Goal: Task Accomplishment & Management: Manage account settings

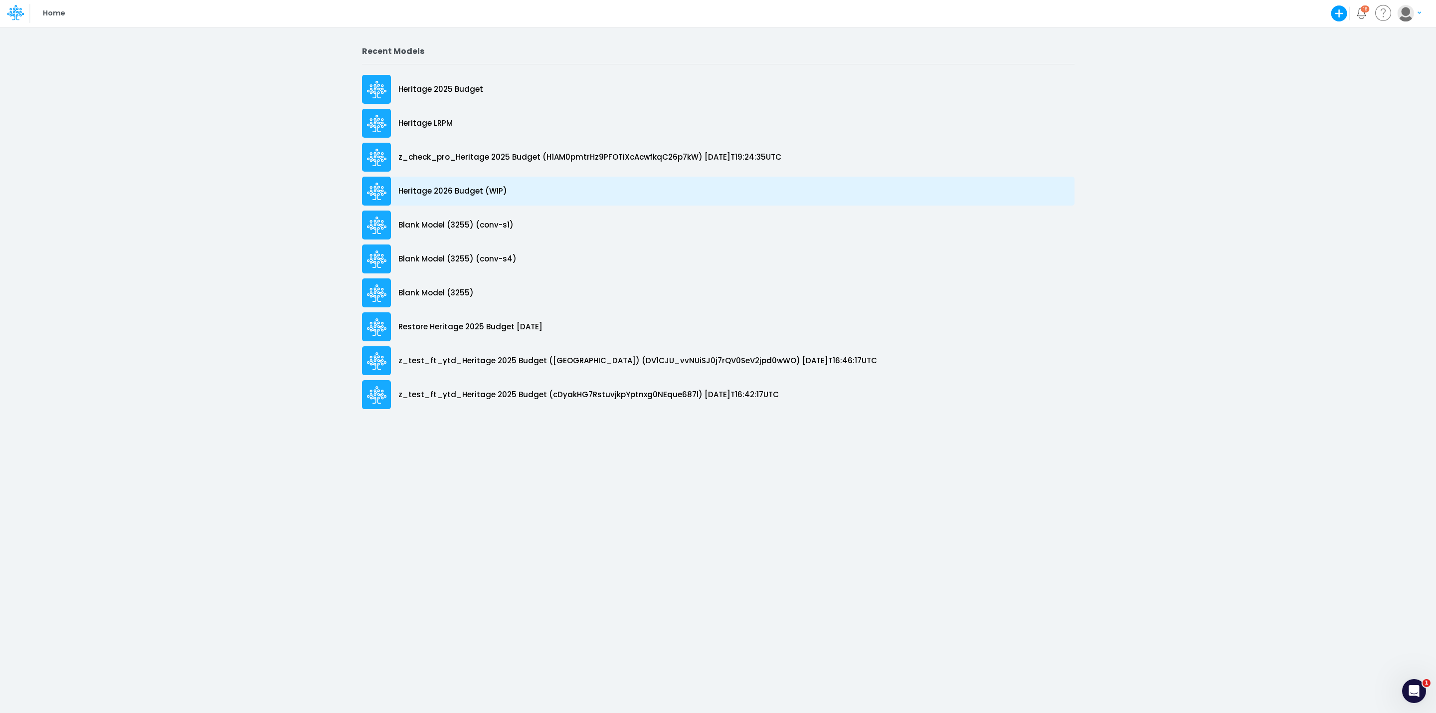
click at [452, 192] on p "Heritage 2026 Budget (WIP)" at bounding box center [453, 191] width 109 height 11
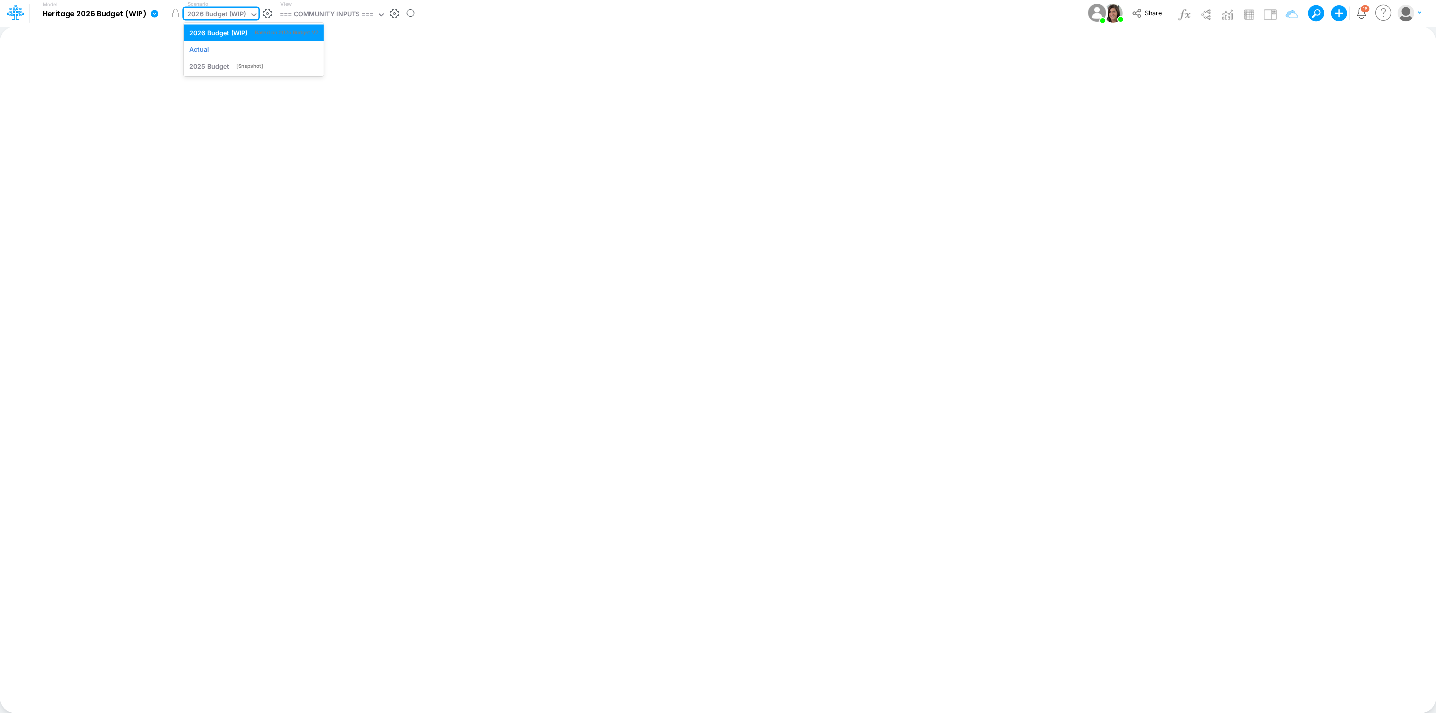
click at [186, 15] on div "2026 Budget (WIP)" at bounding box center [216, 15] width 65 height 15
click at [377, 20] on div "=== COMMUNITY INPUTS ===" at bounding box center [326, 15] width 101 height 15
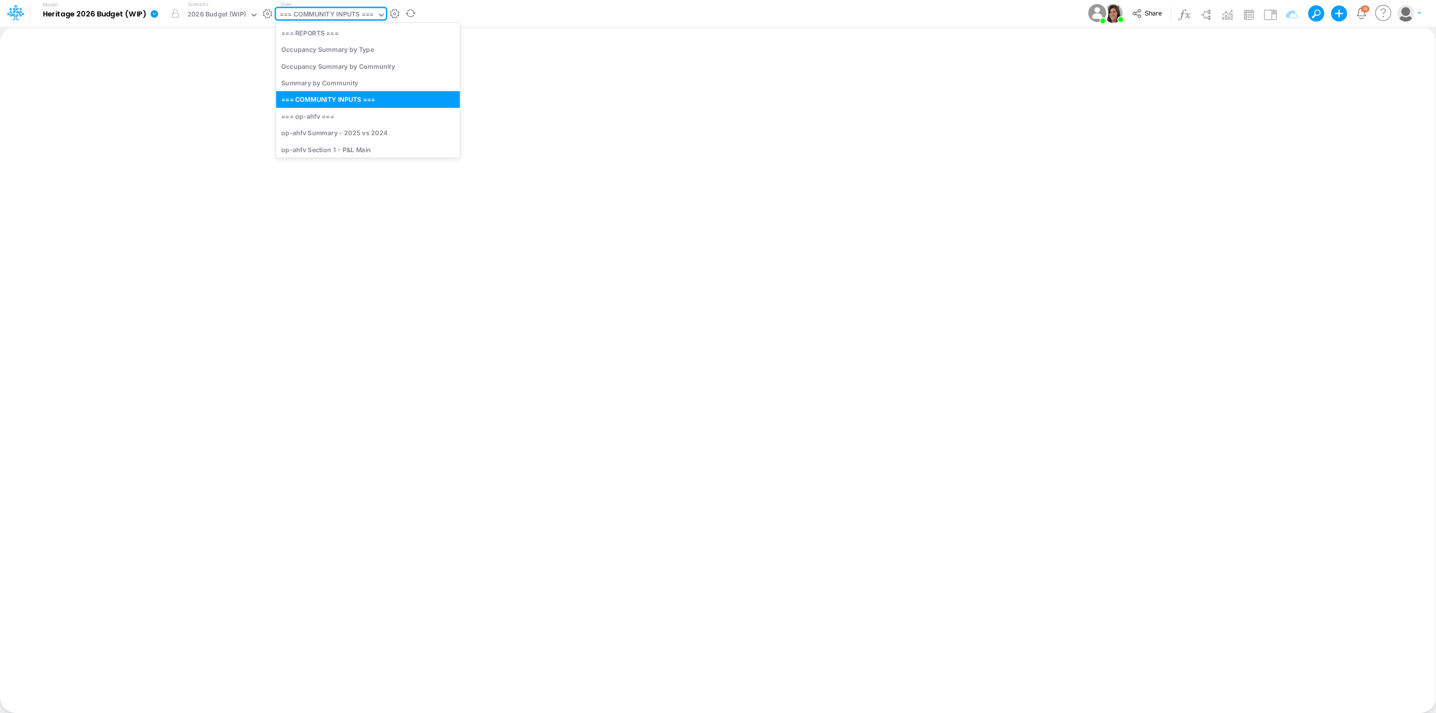
click at [363, 19] on div "=== COMMUNITY INPUTS ===" at bounding box center [327, 14] width 94 height 11
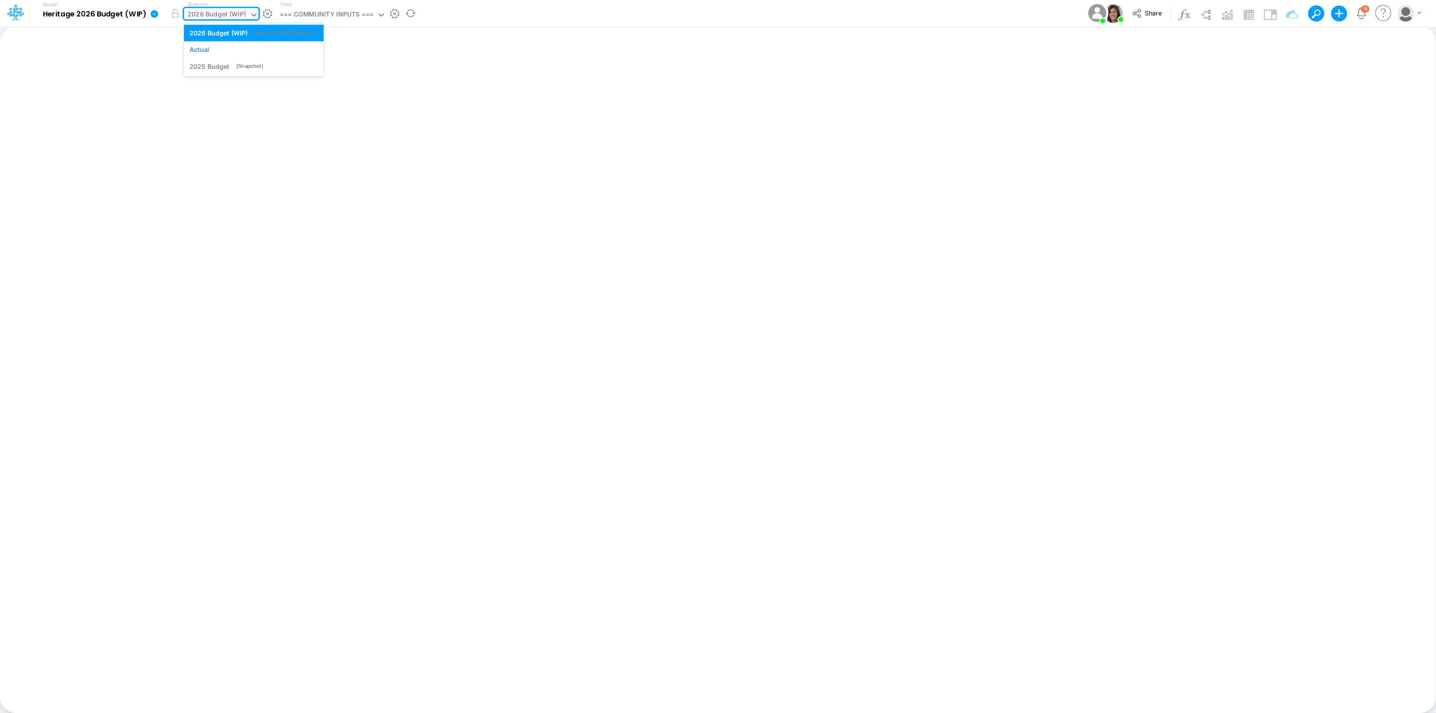
click at [235, 10] on div "2026 Budget (WIP)" at bounding box center [217, 14] width 58 height 11
click at [233, 10] on div "2026 Budget (WIP)" at bounding box center [217, 14] width 58 height 11
click at [232, 43] on div "Actual" at bounding box center [254, 49] width 140 height 16
click at [172, 9] on button "button" at bounding box center [175, 13] width 18 height 18
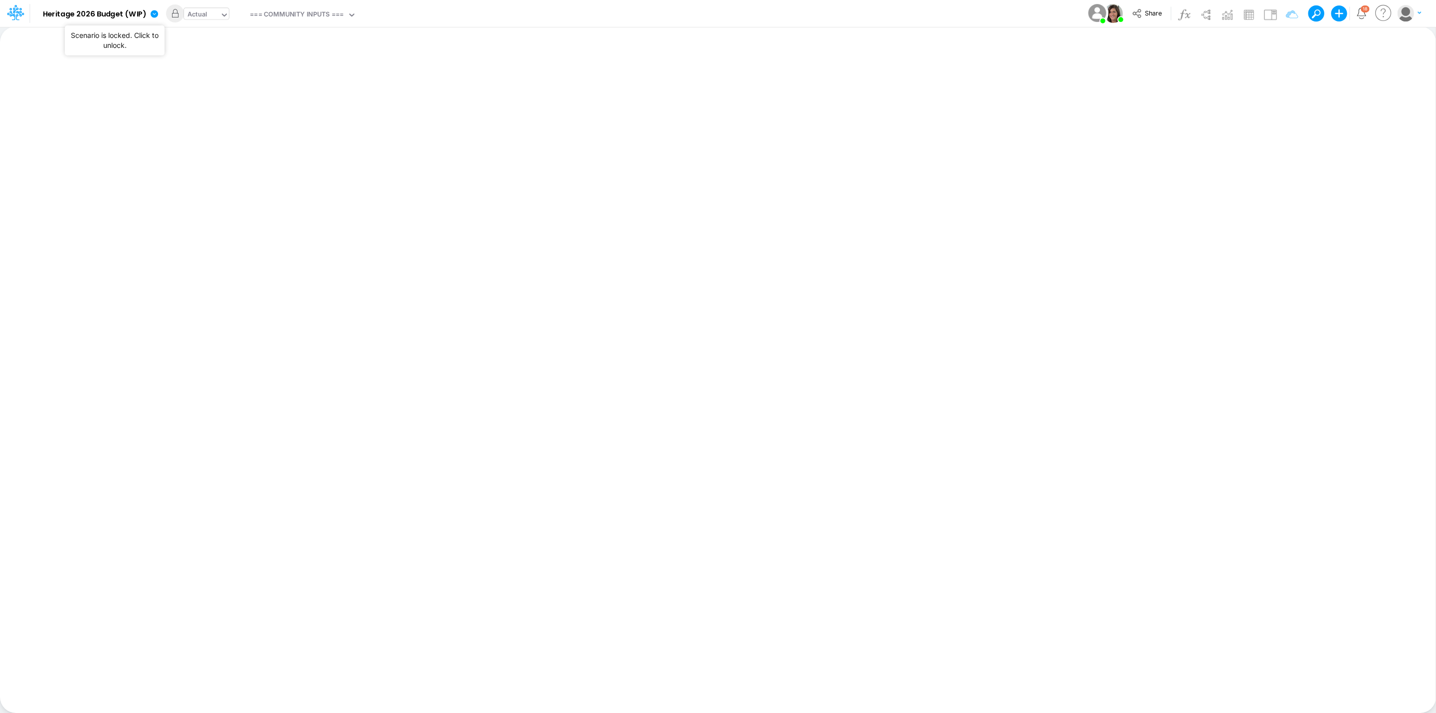
click at [198, 15] on div "Actual" at bounding box center [198, 14] width 20 height 11
click at [218, 33] on div "2026 Budget (WIP)" at bounding box center [219, 32] width 58 height 9
click at [154, 9] on icon at bounding box center [154, 13] width 9 height 9
click at [192, 37] on button "Edit model settings" at bounding box center [204, 39] width 107 height 15
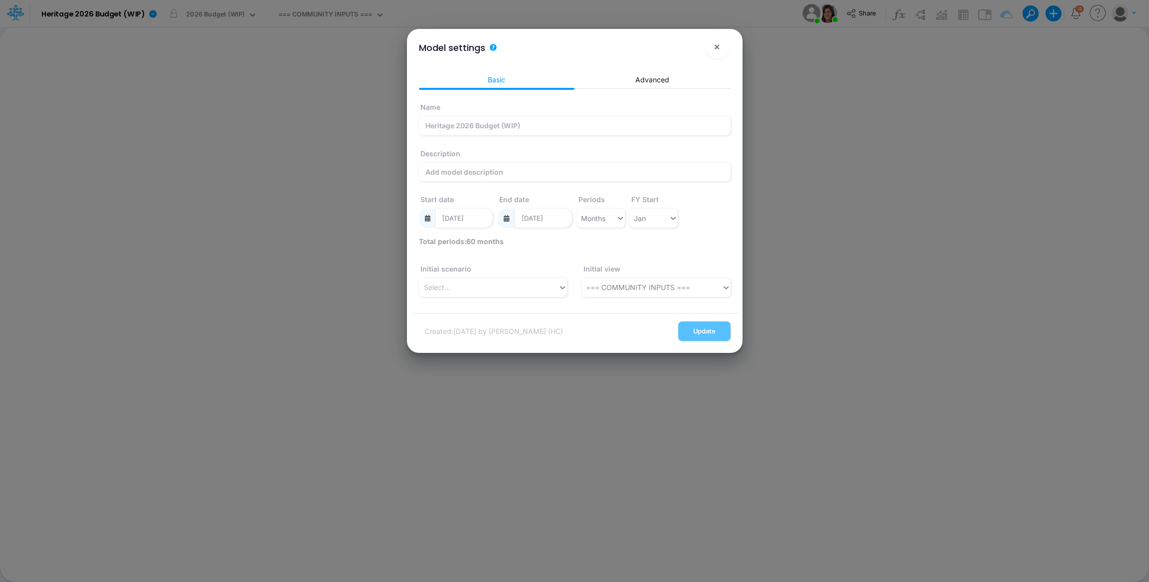
click at [1122, 15] on div "Model settings × Basic Advanced Name Heritage 2026 Budget (WIP) Description Sta…" at bounding box center [574, 291] width 1149 height 582
click at [1122, 16] on img "button" at bounding box center [1120, 13] width 16 height 16
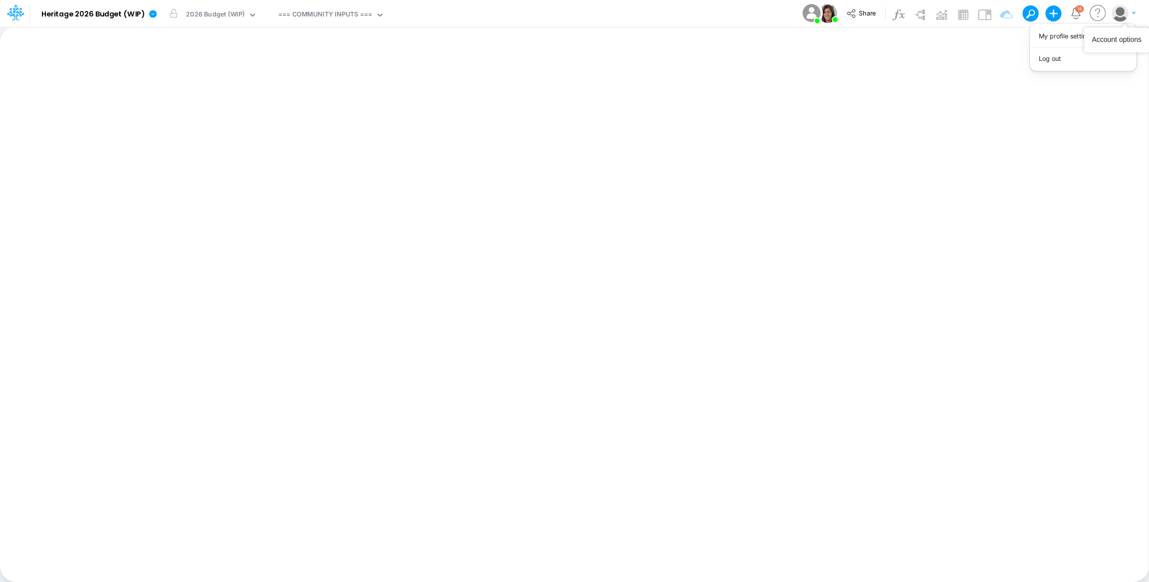
click at [1120, 16] on img "button" at bounding box center [1120, 13] width 16 height 16
drag, startPoint x: 1123, startPoint y: 10, endPoint x: 1119, endPoint y: 22, distance: 12.8
click at [1123, 10] on img "button" at bounding box center [1120, 13] width 16 height 16
click at [1068, 55] on button "Log out" at bounding box center [1083, 58] width 107 height 15
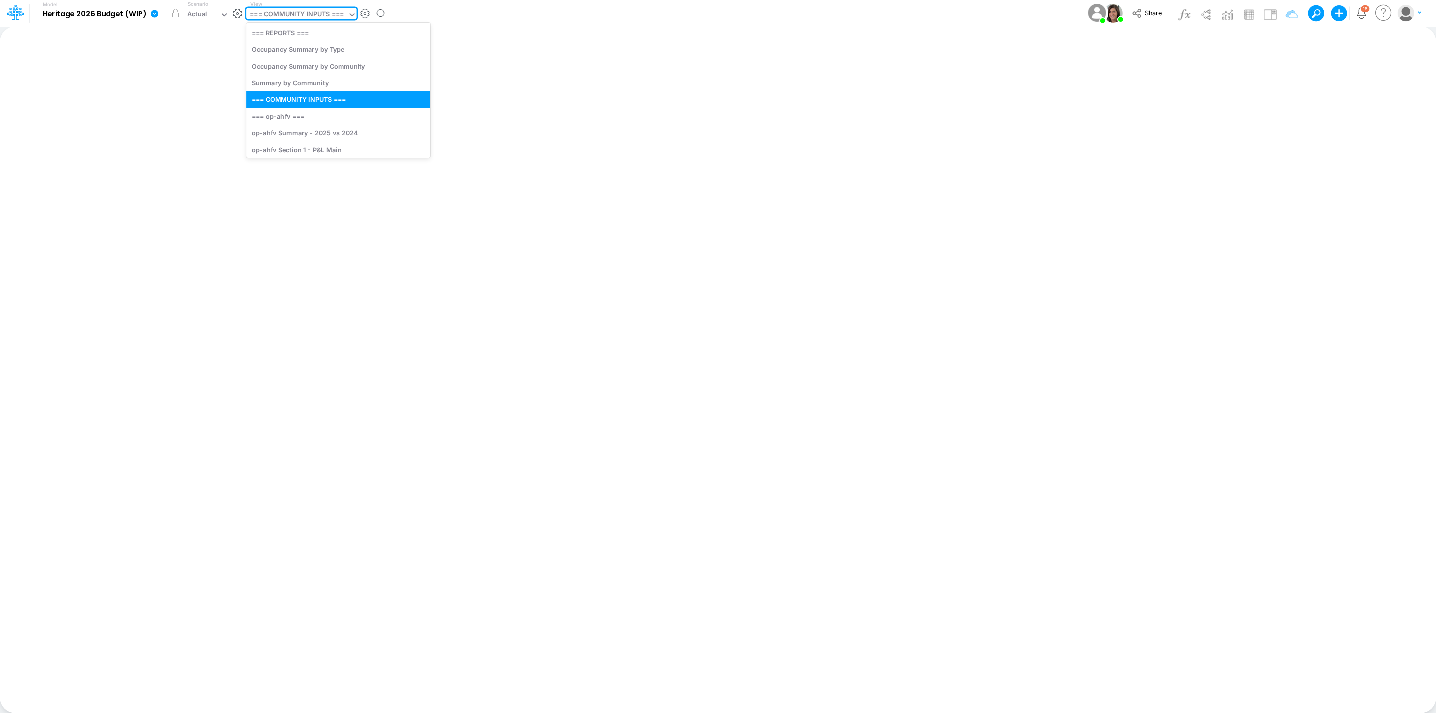
click at [300, 17] on div "=== COMMUNITY INPUTS ===" at bounding box center [297, 14] width 94 height 11
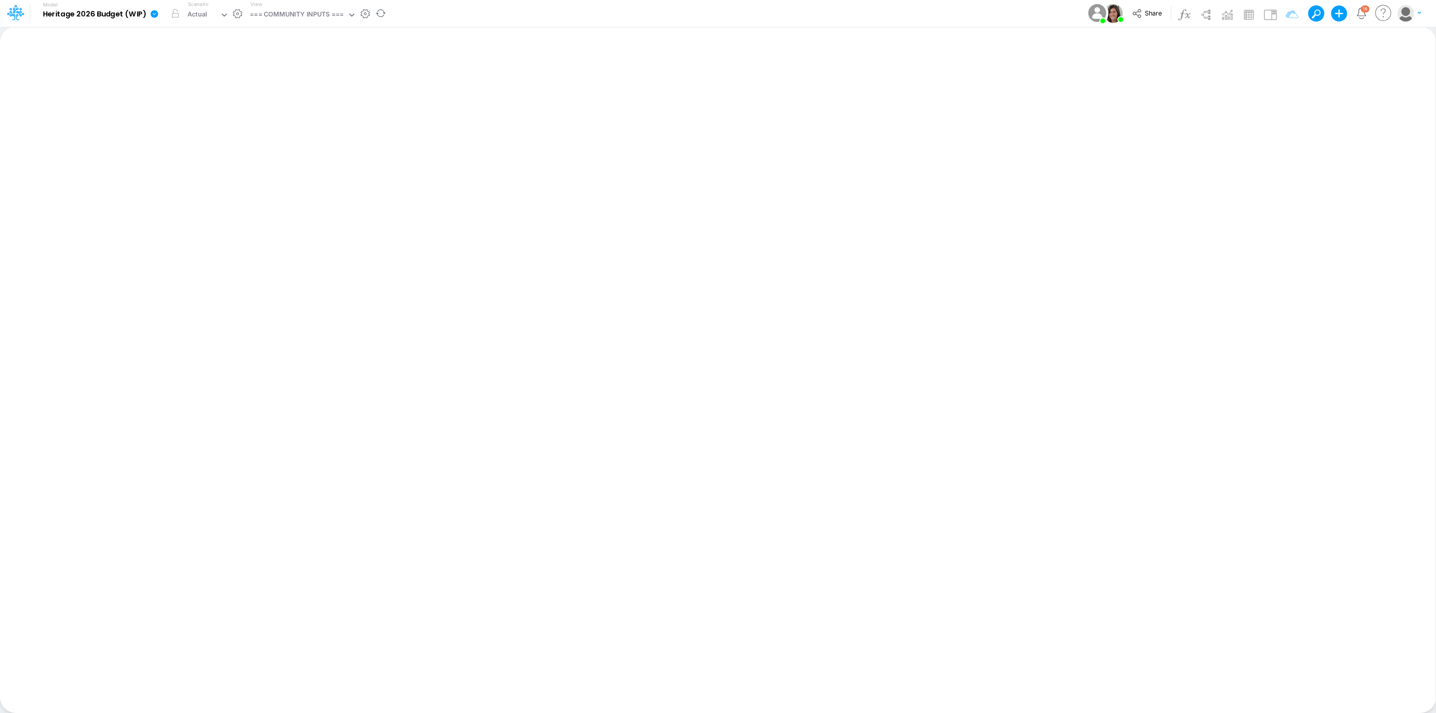
click at [151, 13] on icon at bounding box center [154, 13] width 7 height 7
click at [190, 36] on button "Edit model settings" at bounding box center [204, 39] width 107 height 15
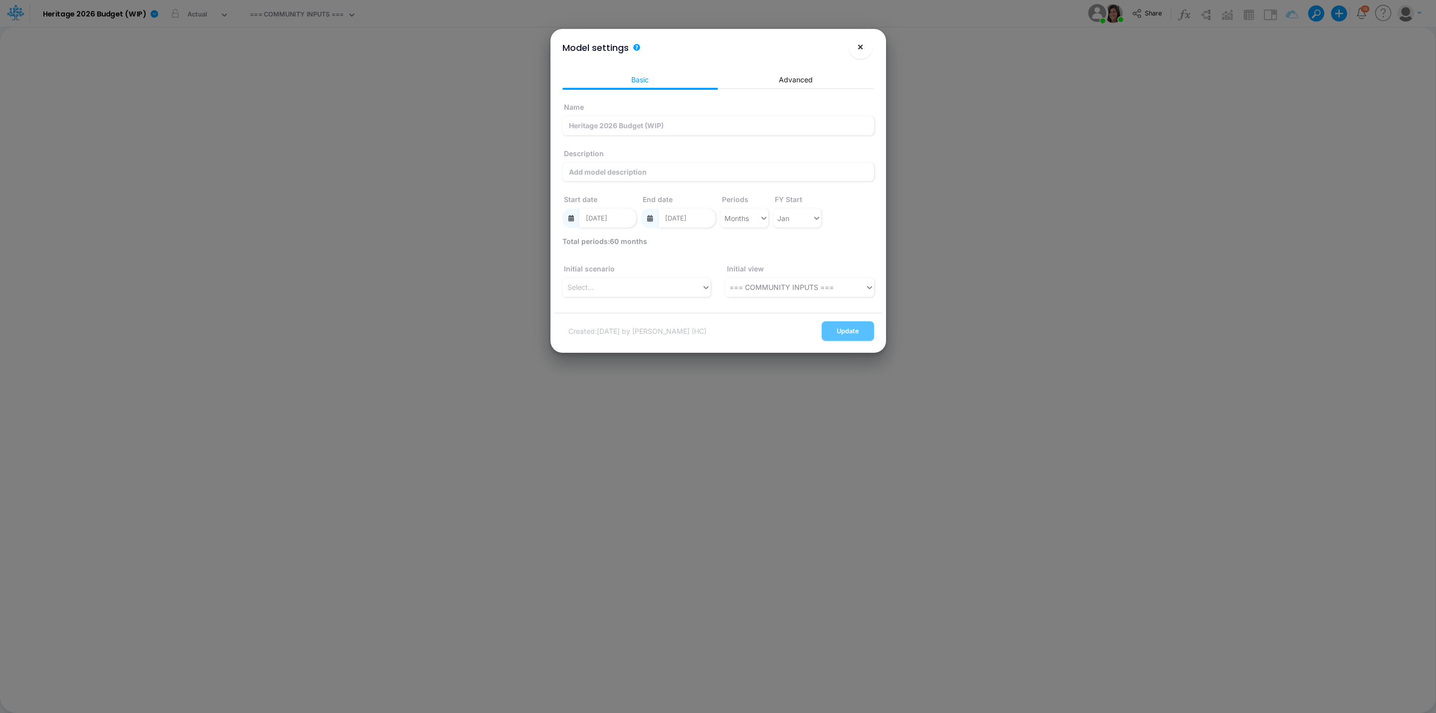
click at [865, 42] on button "×" at bounding box center [861, 47] width 24 height 24
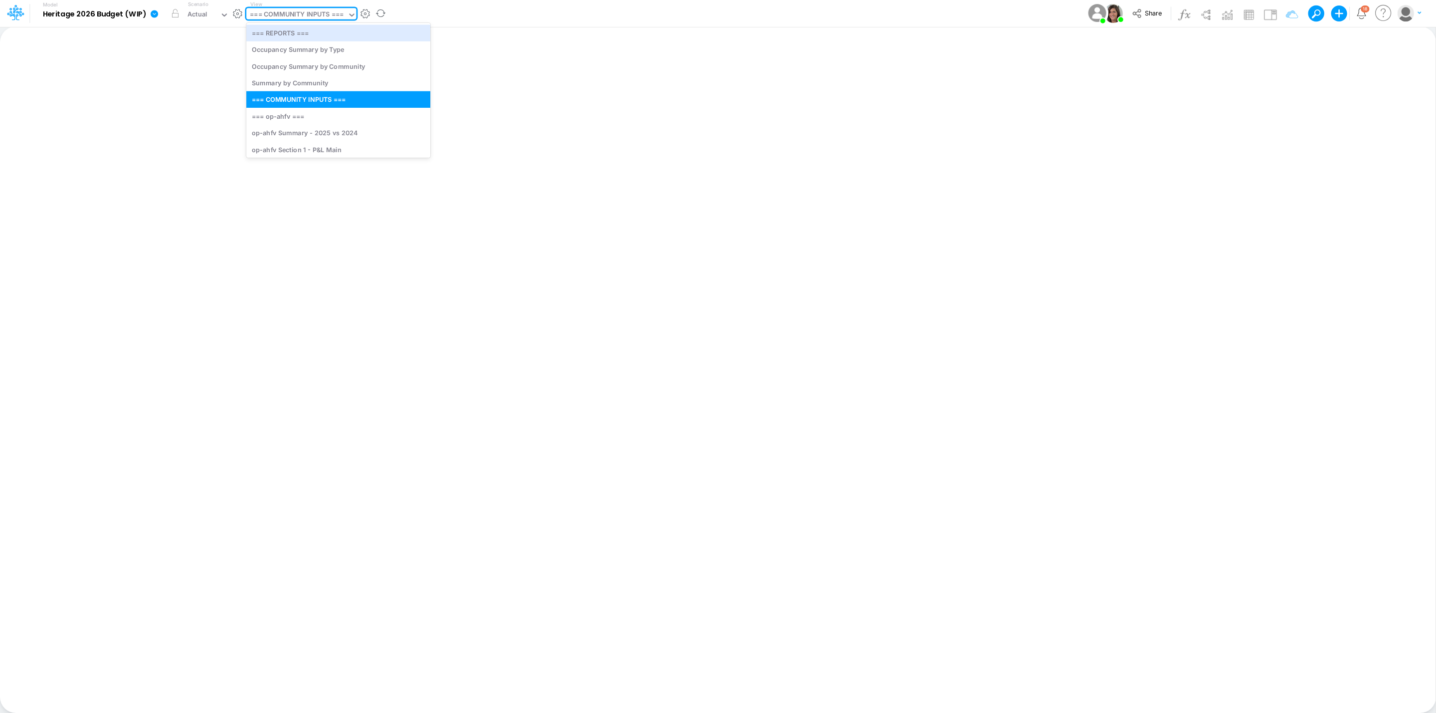
click at [331, 15] on div "=== COMMUNITY INPUTS ===" at bounding box center [297, 14] width 94 height 11
click at [364, 150] on div "op-ahfv Section 1 - P&L Main" at bounding box center [338, 149] width 184 height 16
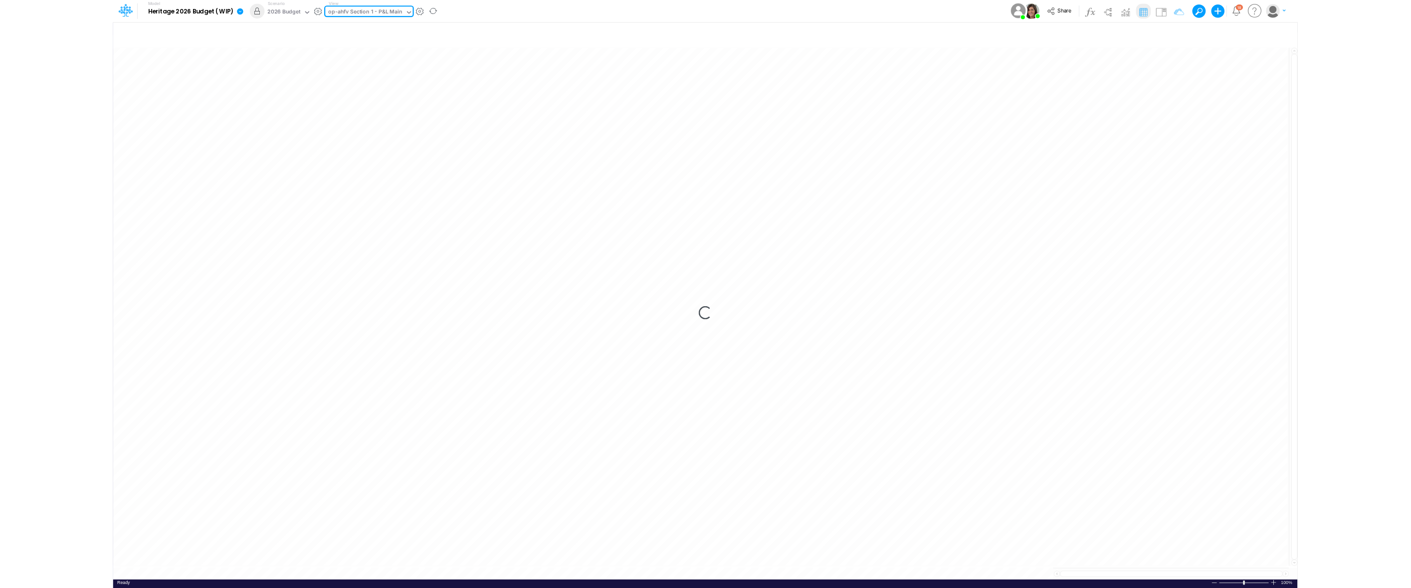
scroll to position [0, 5]
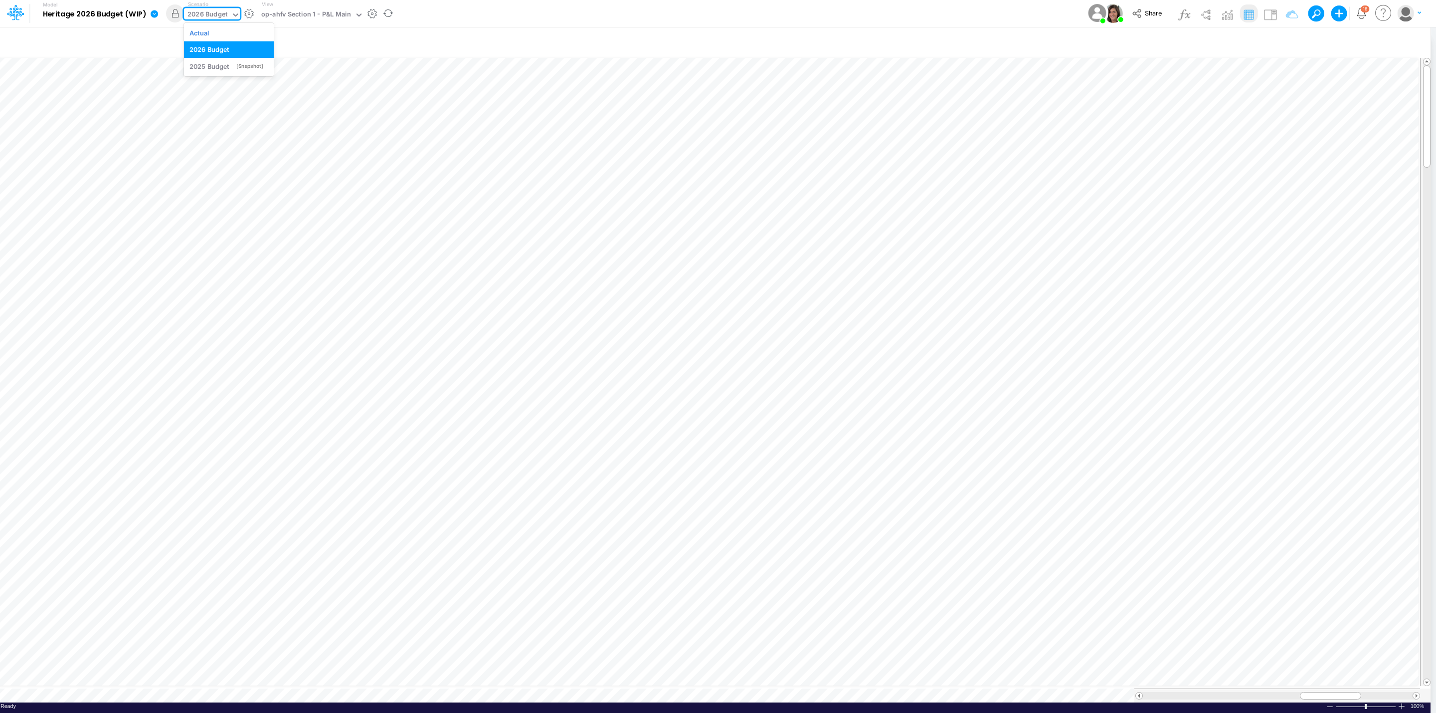
click at [201, 14] on div "2026 Budget" at bounding box center [208, 14] width 40 height 11
click at [207, 30] on div "Actual" at bounding box center [200, 32] width 20 height 9
click at [151, 9] on icon at bounding box center [154, 13] width 9 height 9
click at [220, 99] on button "View model info" at bounding box center [204, 103] width 107 height 15
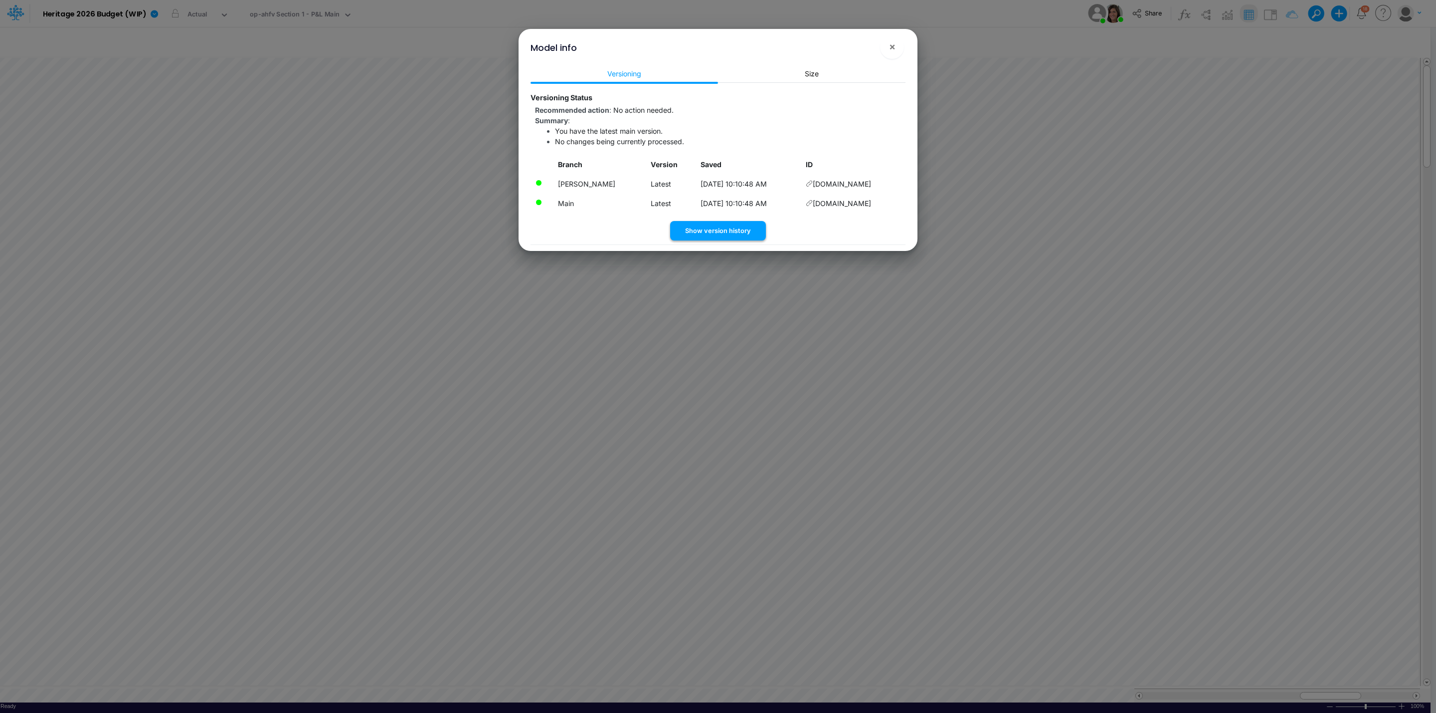
click at [742, 232] on button "Show version history" at bounding box center [718, 230] width 96 height 19
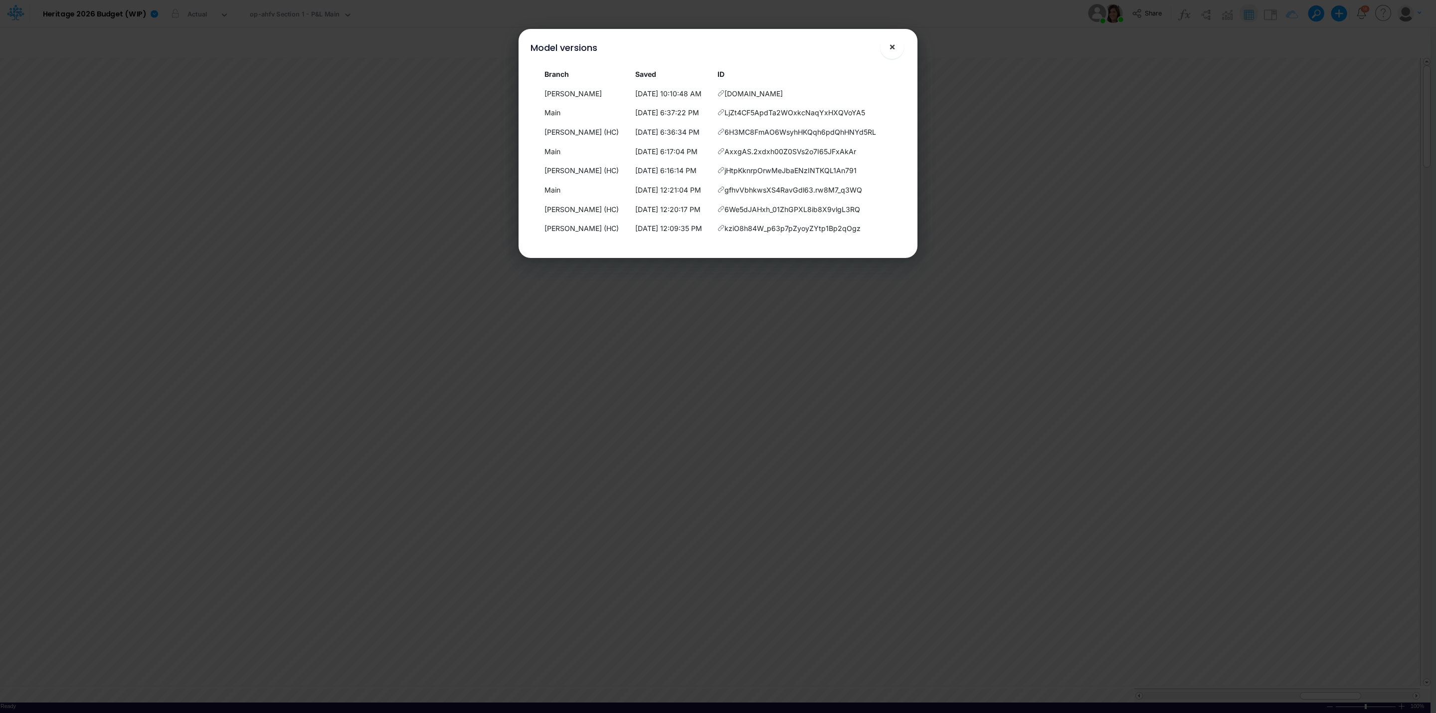
click at [891, 45] on span "×" at bounding box center [892, 46] width 6 height 12
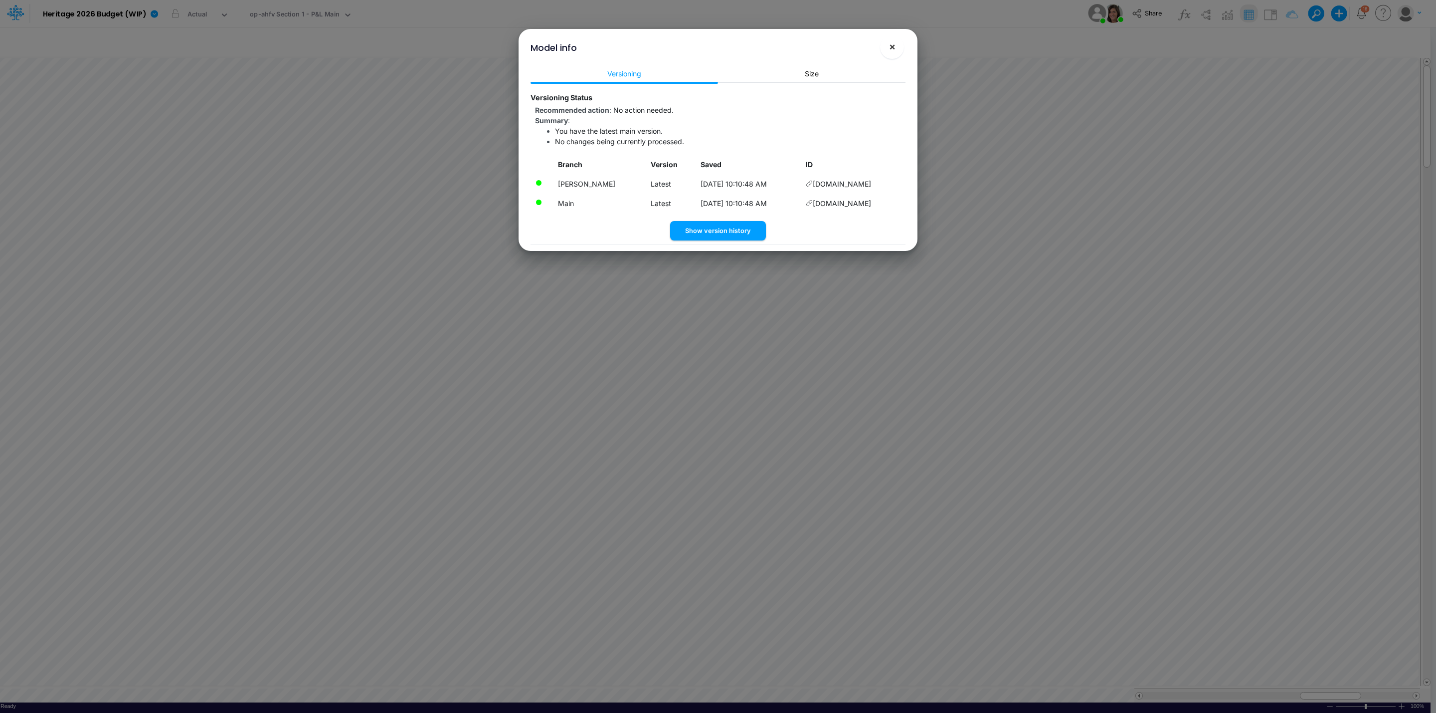
click at [893, 44] on span "×" at bounding box center [892, 46] width 6 height 12
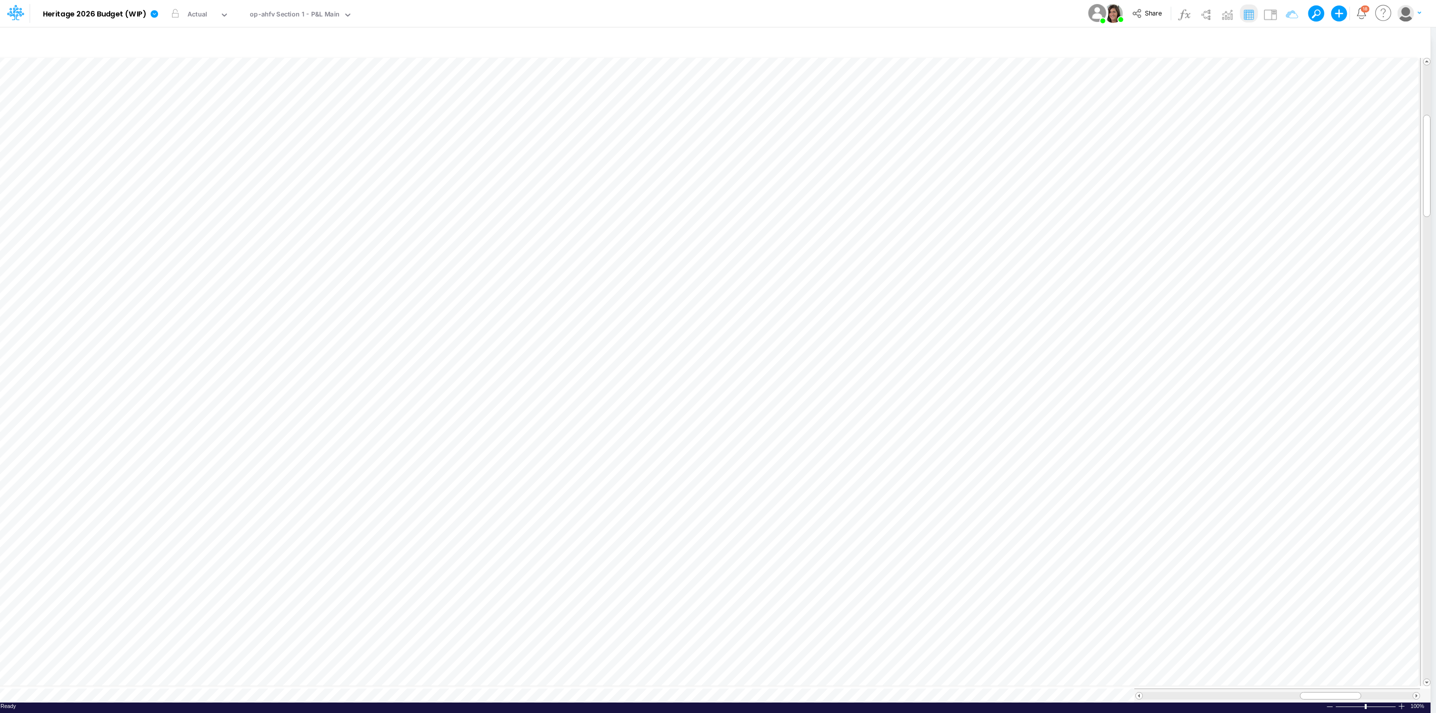
click at [502, 9] on div "Model Heritage 2026 Budget (WIP) Edit model settings Duplicate Import QuickBook…" at bounding box center [718, 13] width 1293 height 27
click at [193, 8] on div "Actual" at bounding box center [202, 15] width 36 height 15
click at [159, 13] on link at bounding box center [156, 13] width 20 height 26
click at [217, 98] on button "View model info" at bounding box center [204, 103] width 107 height 15
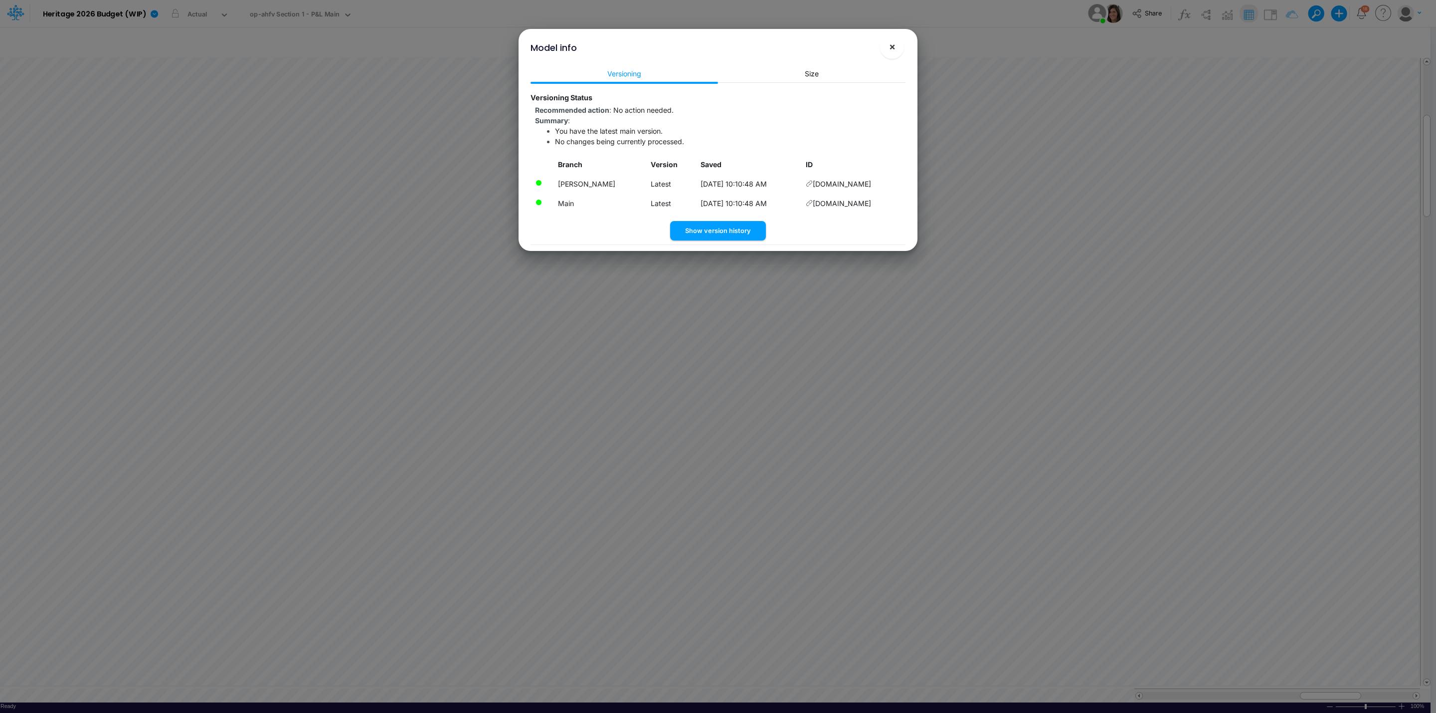
click at [889, 46] on span "×" at bounding box center [892, 46] width 6 height 12
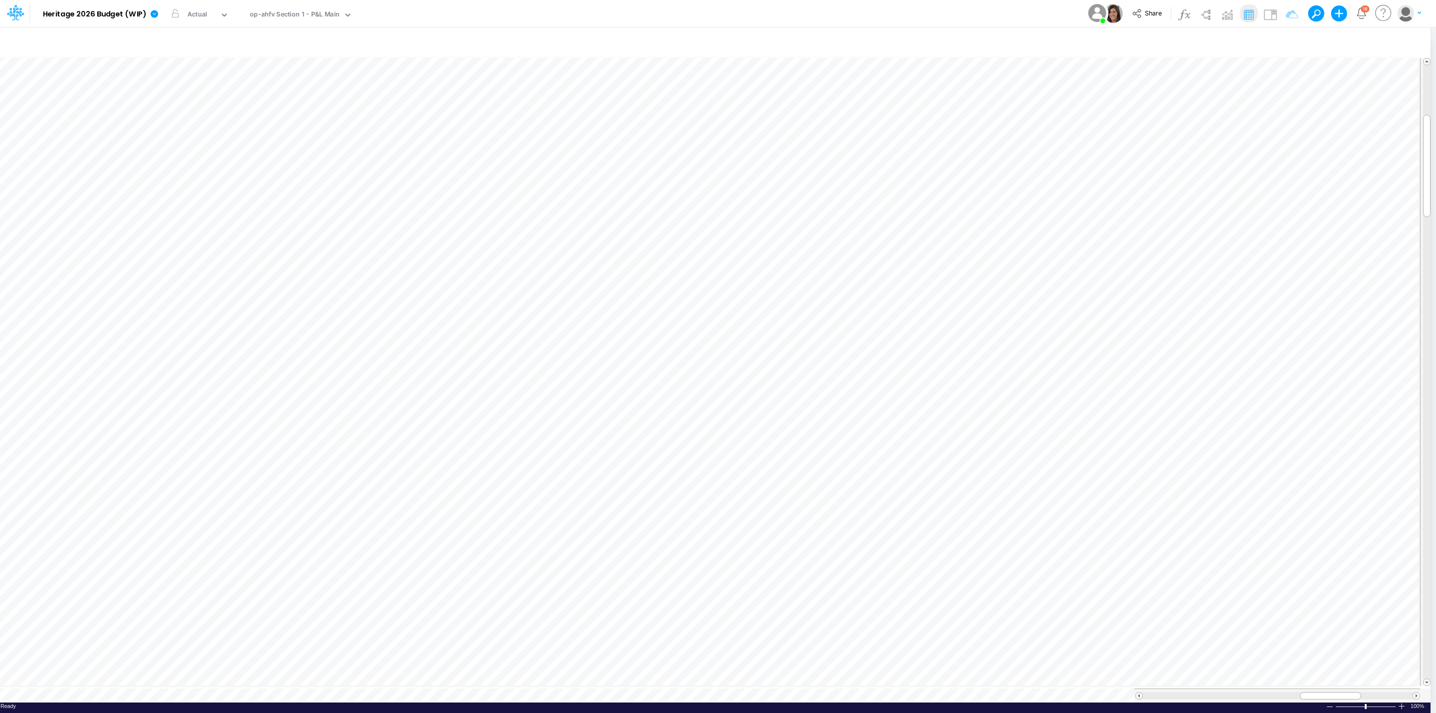
click at [841, 8] on div "Model Heritage 2026 Budget (WIP) Edit model settings Duplicate Import QuickBook…" at bounding box center [718, 13] width 1293 height 27
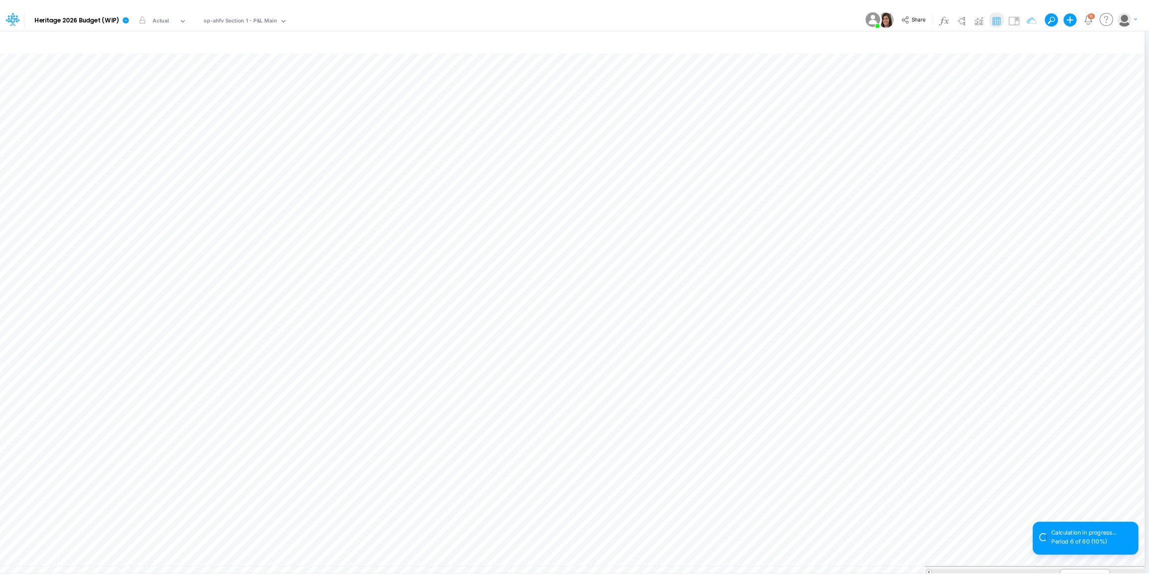
scroll to position [0, 4]
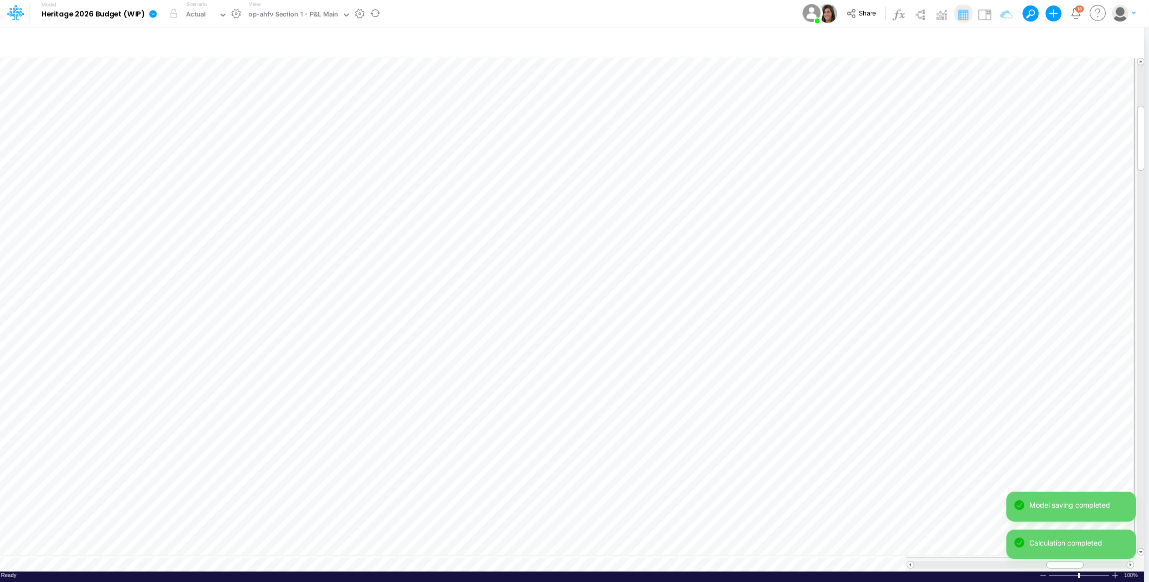
click at [151, 12] on icon at bounding box center [152, 13] width 7 height 7
click at [217, 100] on button "View model info" at bounding box center [203, 103] width 107 height 15
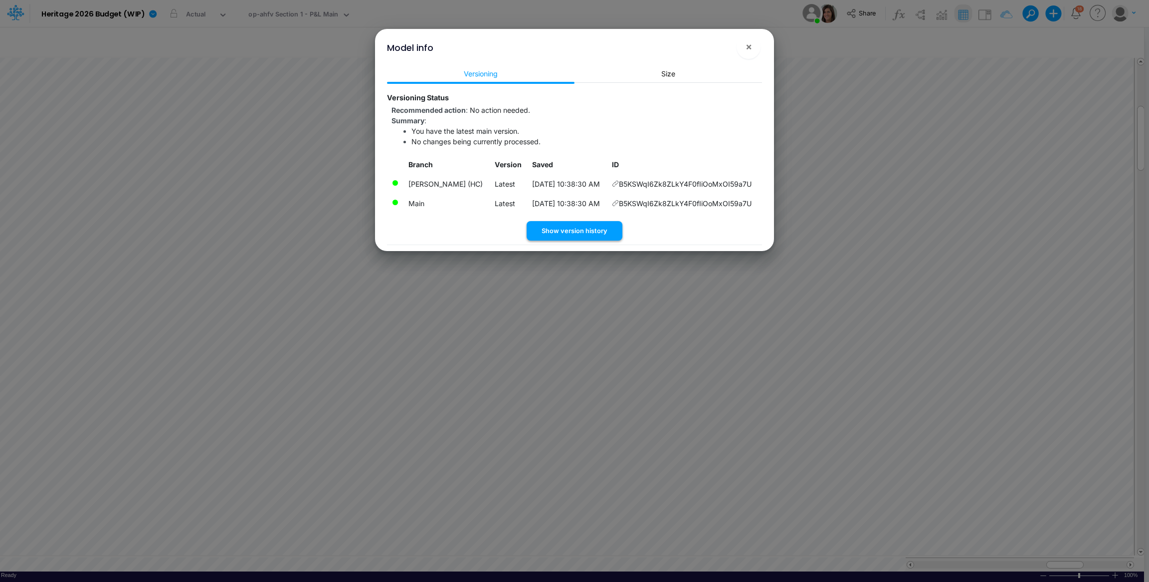
click at [586, 230] on button "Show version history" at bounding box center [575, 230] width 96 height 19
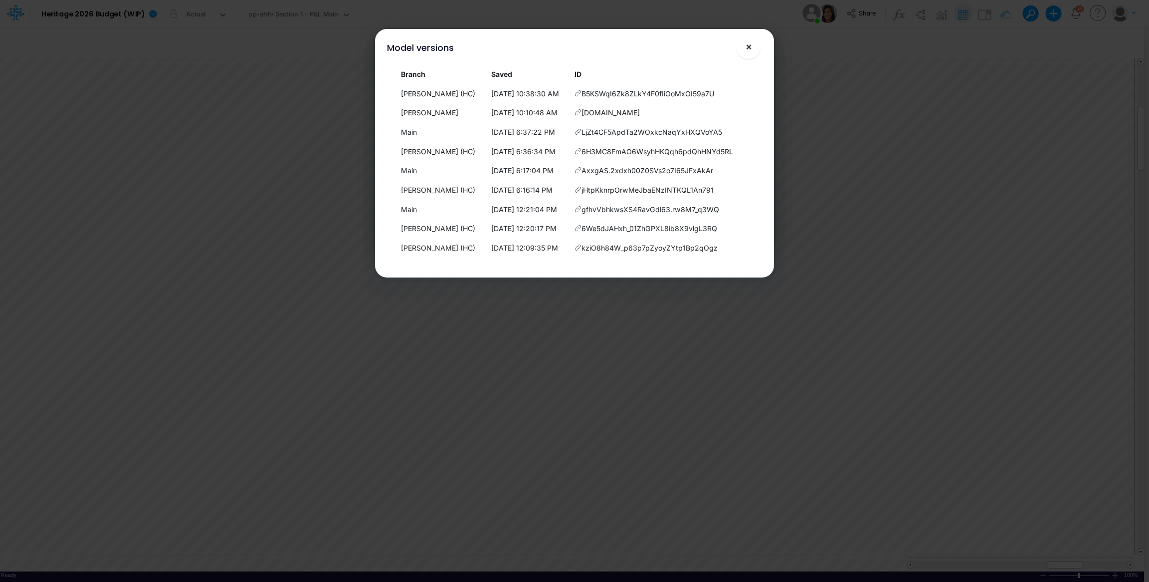
click at [744, 48] on button "×" at bounding box center [749, 47] width 24 height 24
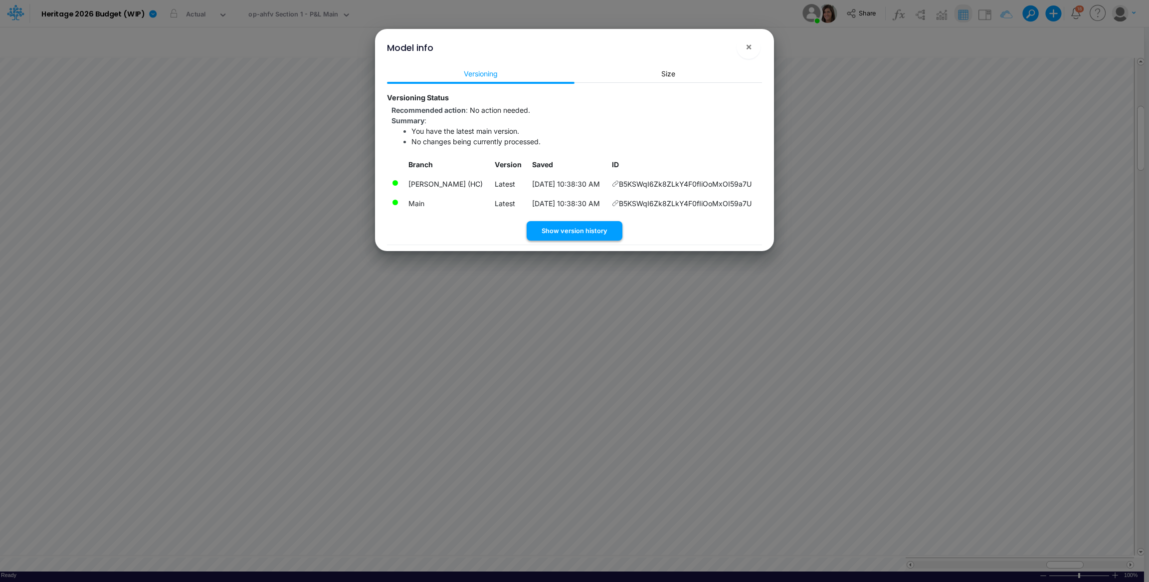
click at [605, 236] on button "Show version history" at bounding box center [575, 230] width 96 height 19
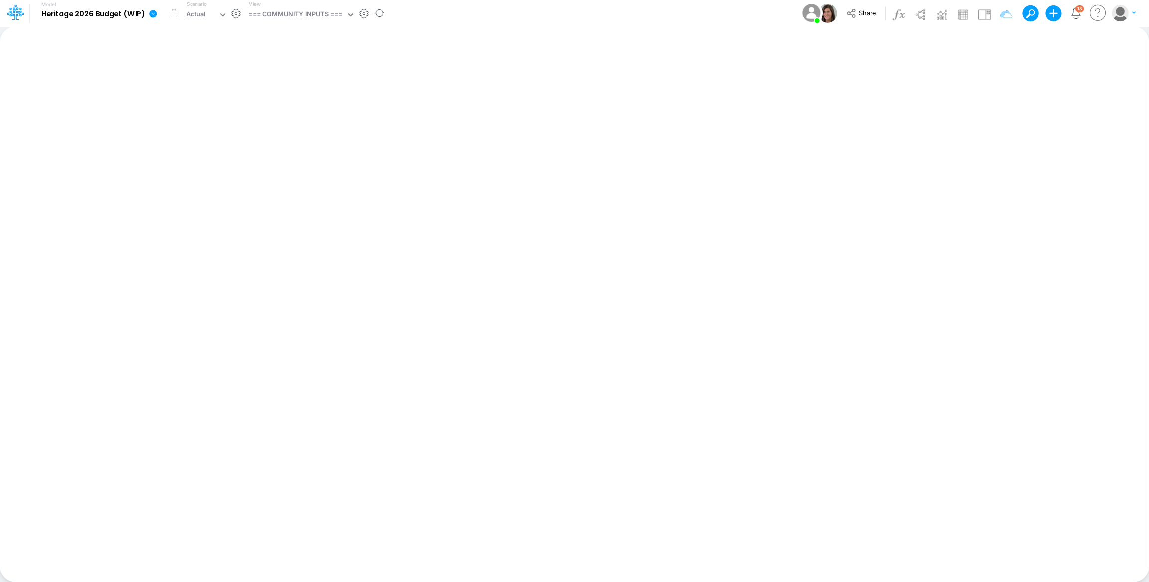
click at [152, 12] on icon at bounding box center [152, 13] width 7 height 7
click at [216, 102] on button "View model info" at bounding box center [203, 103] width 107 height 15
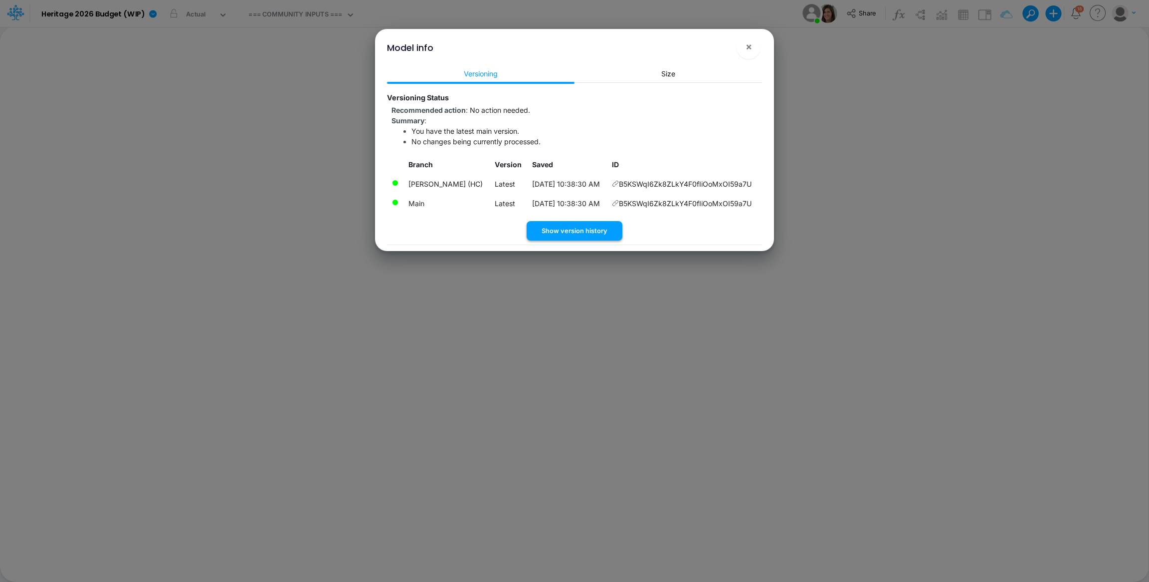
click at [592, 231] on button "Show version history" at bounding box center [575, 230] width 96 height 19
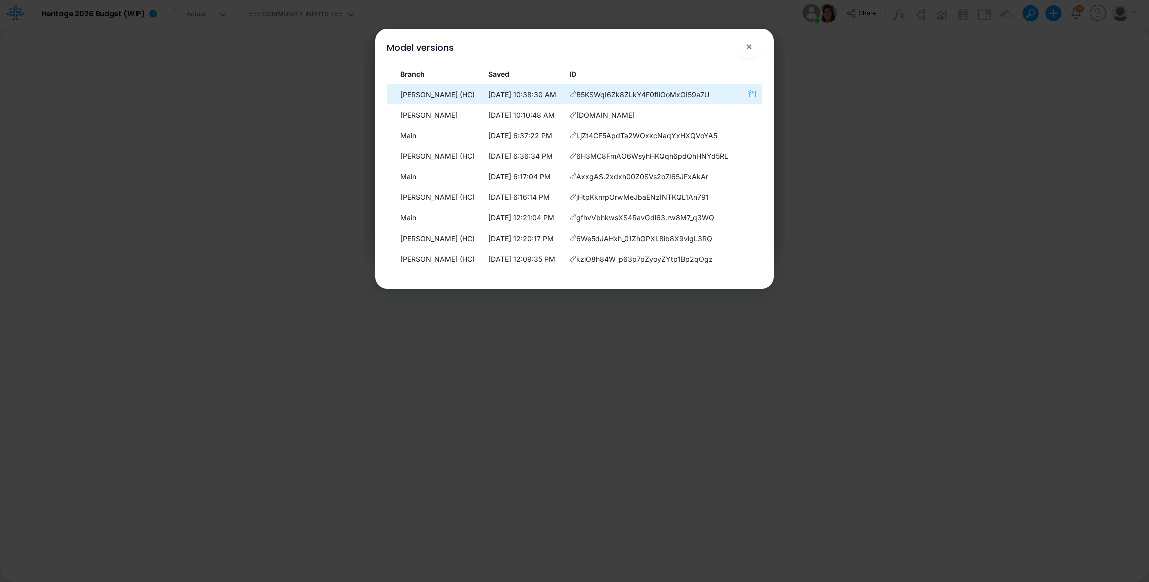
click at [752, 93] on icon "button" at bounding box center [752, 93] width 8 height 8
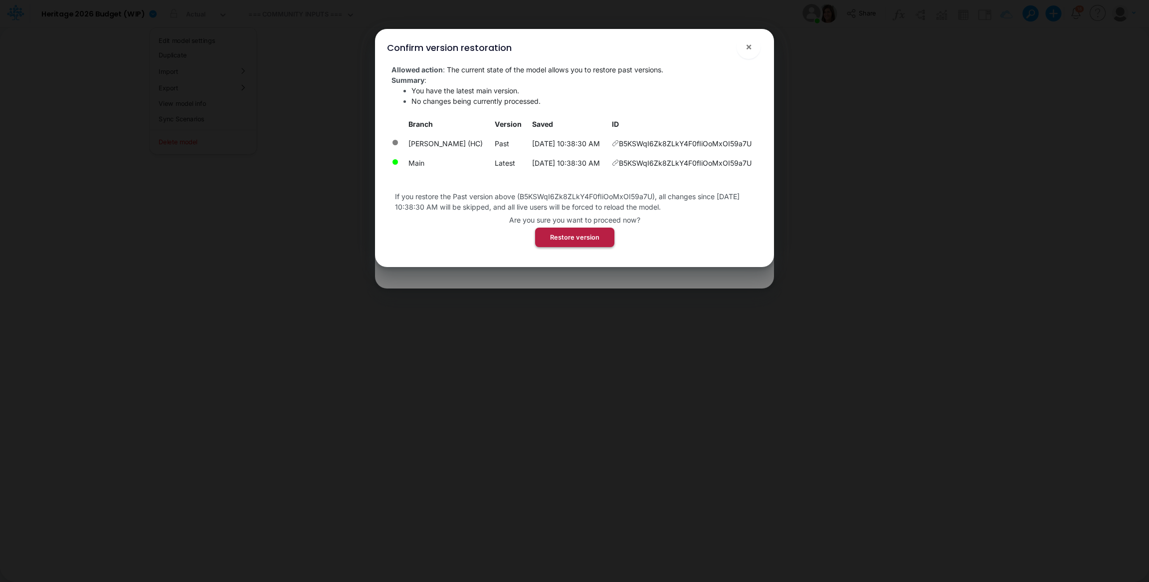
click at [583, 233] on button "Restore version" at bounding box center [574, 236] width 79 height 19
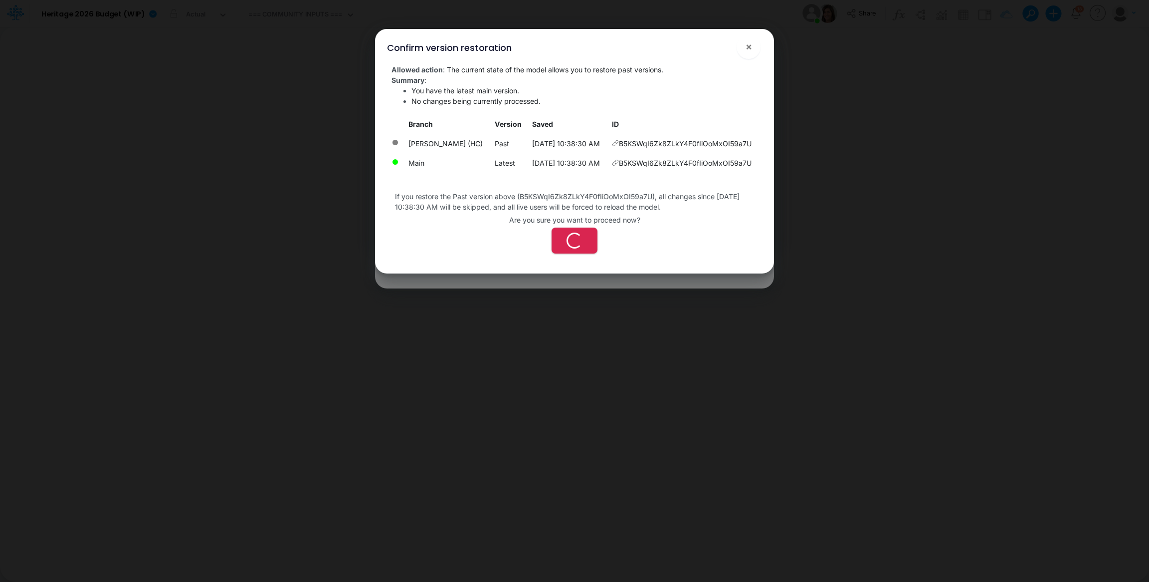
drag, startPoint x: 750, startPoint y: 18, endPoint x: 749, endPoint y: -48, distance: 65.9
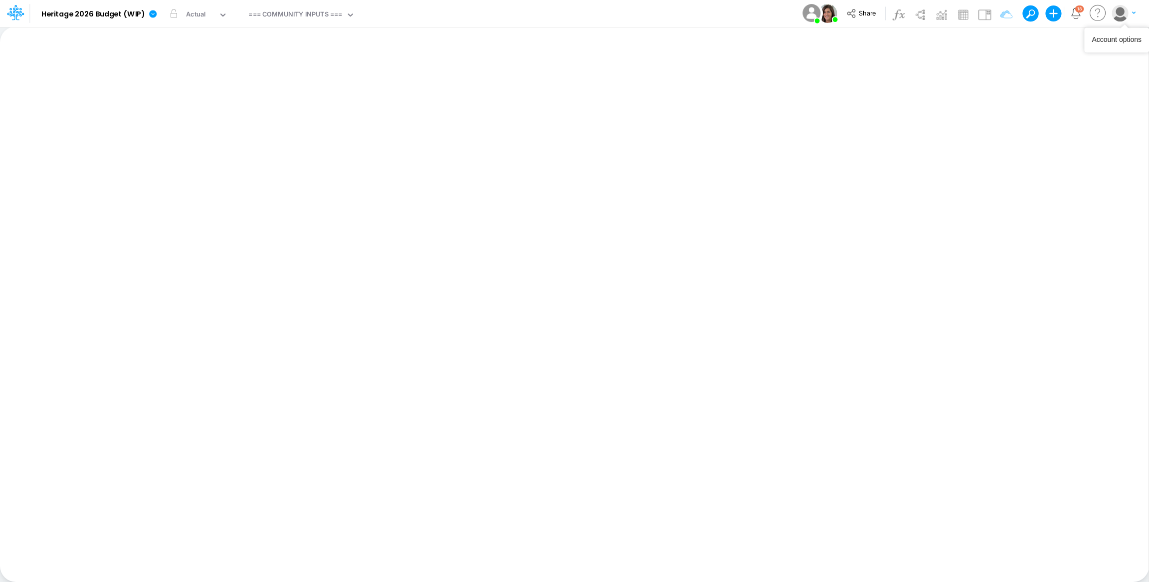
drag, startPoint x: 1120, startPoint y: 12, endPoint x: 1115, endPoint y: 19, distance: 9.3
click at [1120, 12] on img "button" at bounding box center [1120, 13] width 16 height 16
click at [1084, 52] on button "Log out" at bounding box center [1083, 58] width 107 height 15
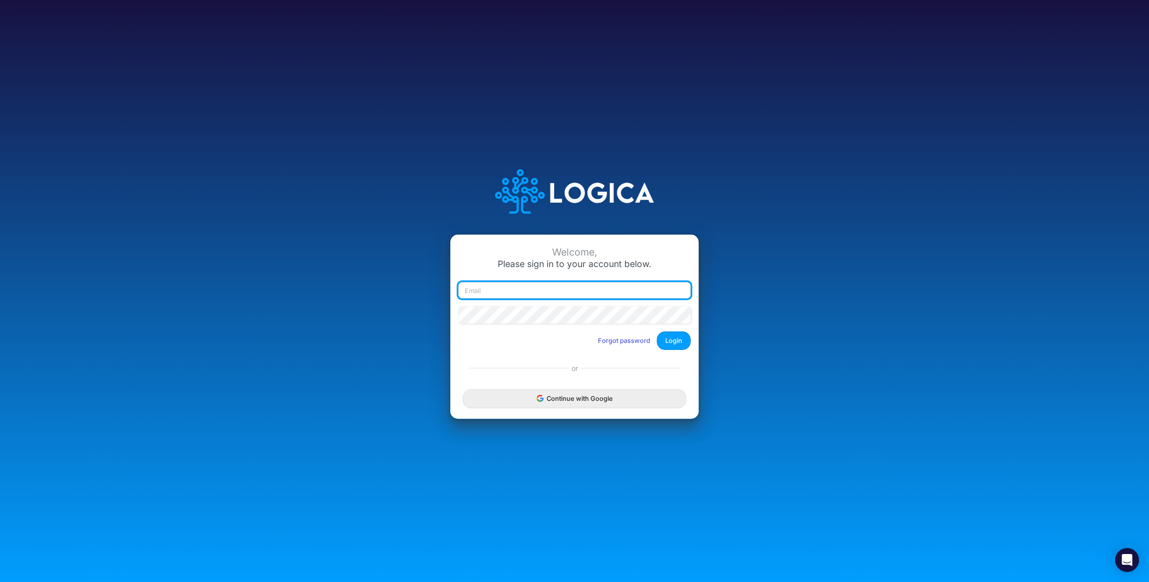
click at [518, 285] on input "email" at bounding box center [574, 290] width 232 height 17
click at [516, 291] on input "[EMAIL_ADDRESS][PERSON_NAME][PERSON_NAME][DOMAIN_NAME]" at bounding box center [574, 290] width 232 height 17
drag, startPoint x: 516, startPoint y: 291, endPoint x: 530, endPoint y: 293, distance: 14.0
click at [516, 291] on input "[EMAIL_ADDRESS][PERSON_NAME][PERSON_NAME][DOMAIN_NAME]" at bounding box center [574, 290] width 232 height 17
type input "[PERSON_NAME][EMAIL_ADDRESS][DOMAIN_NAME]"
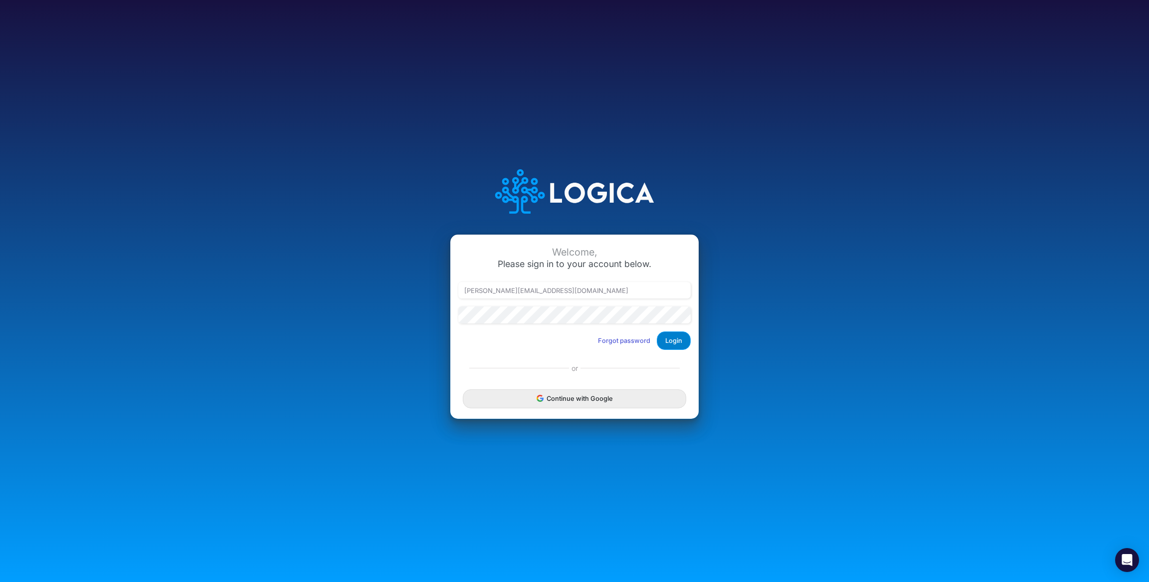
click at [679, 339] on button "Login" at bounding box center [674, 340] width 34 height 18
